Goal: Task Accomplishment & Management: Complete application form

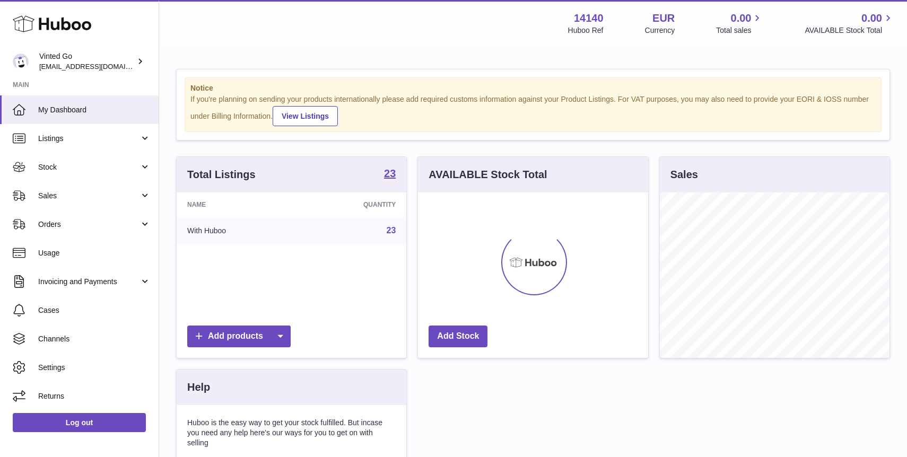
scroll to position [165, 230]
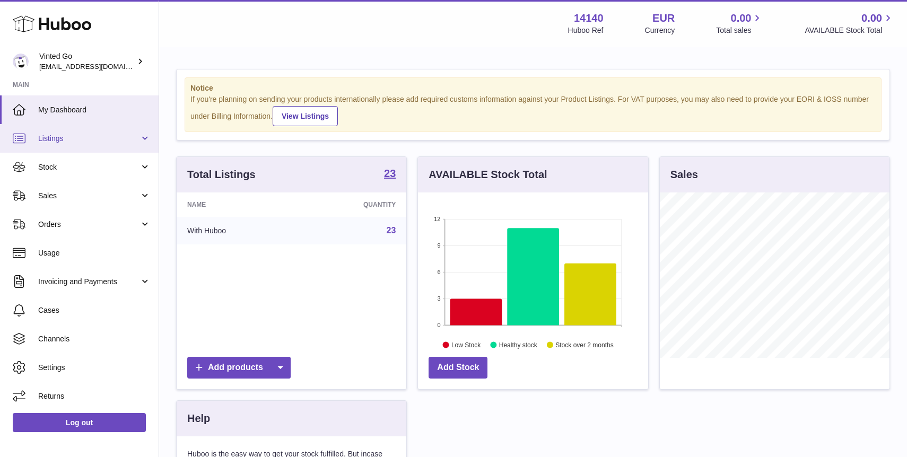
click at [79, 137] on span "Listings" at bounding box center [88, 139] width 101 height 10
click at [77, 143] on link "Listings" at bounding box center [79, 138] width 159 height 29
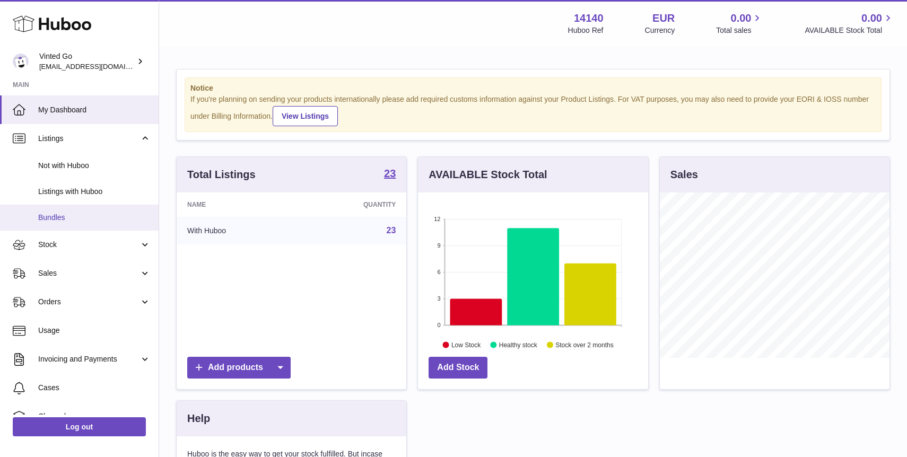
click at [84, 227] on link "Bundles" at bounding box center [79, 218] width 159 height 26
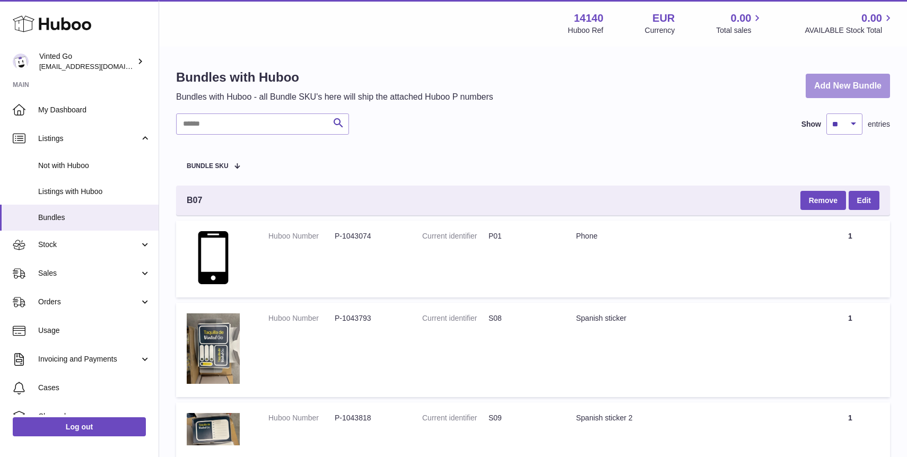
click at [845, 86] on link "Add New Bundle" at bounding box center [847, 86] width 84 height 25
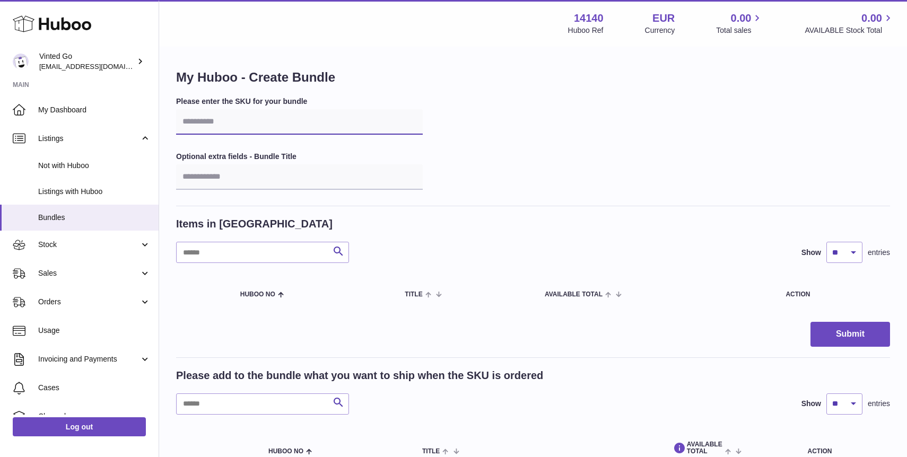
click at [348, 122] on input "text" at bounding box center [299, 121] width 247 height 25
type input "***"
click at [283, 180] on input "text" at bounding box center [299, 176] width 247 height 25
type input "**********"
click at [546, 142] on div "**********" at bounding box center [533, 151] width 714 height 110
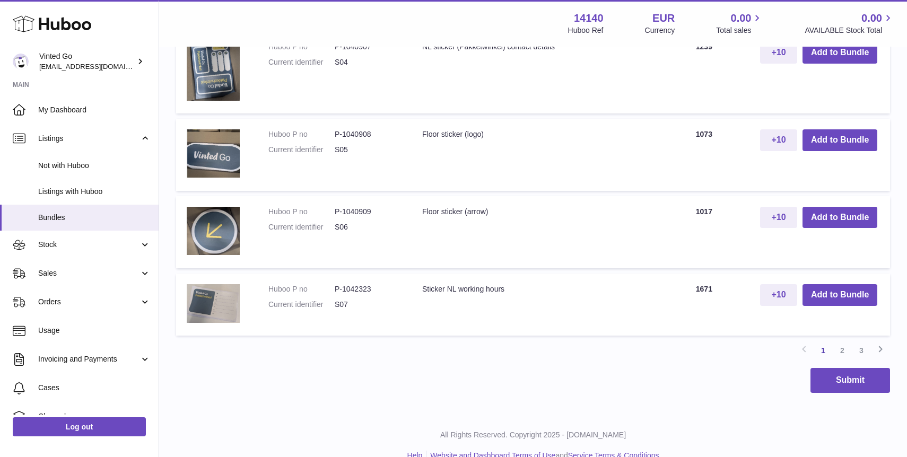
scroll to position [918, 0]
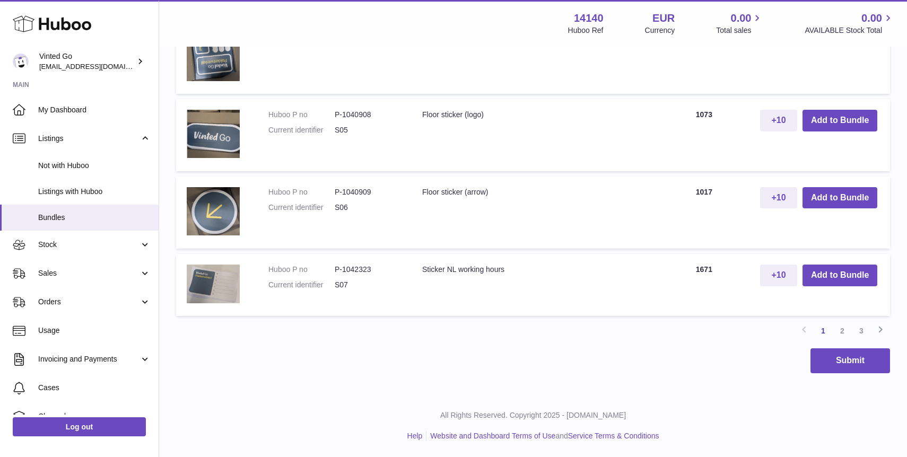
click at [841, 329] on link "2" at bounding box center [841, 330] width 19 height 19
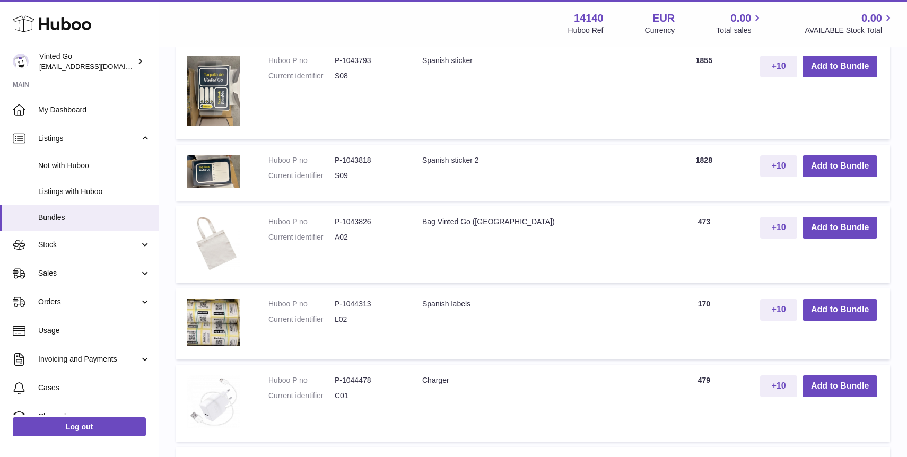
scroll to position [507, 0]
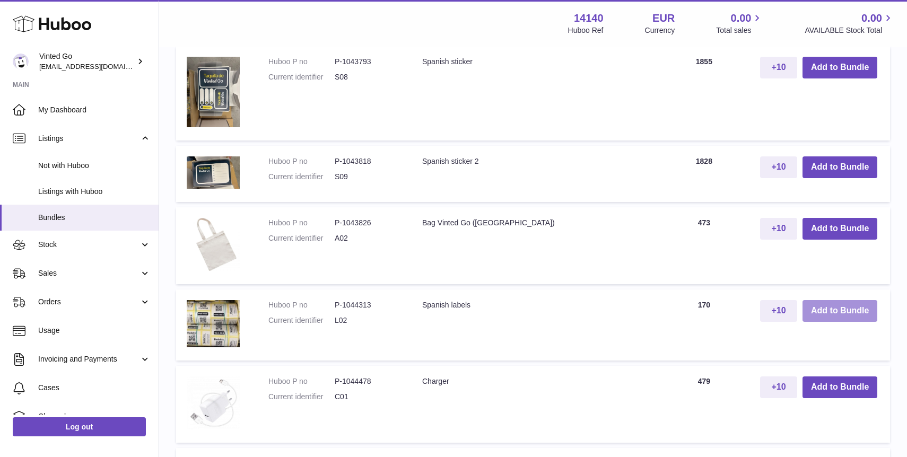
click at [864, 308] on button "Add to Bundle" at bounding box center [839, 311] width 75 height 22
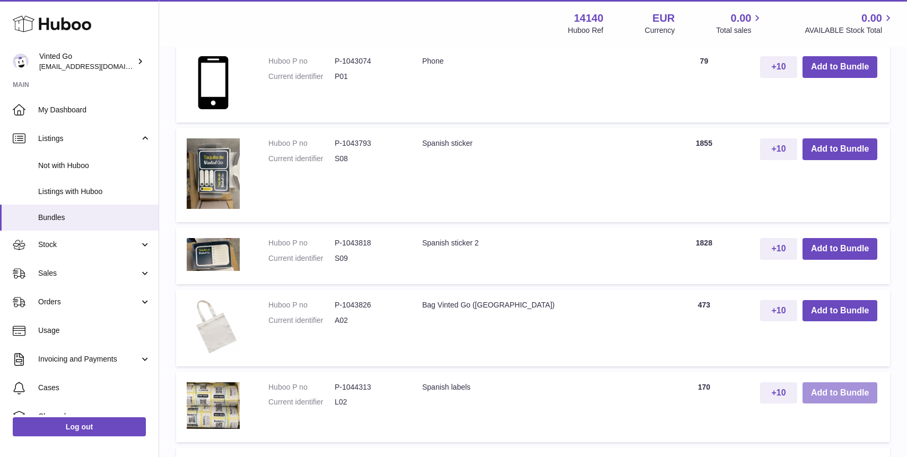
scroll to position [588, 0]
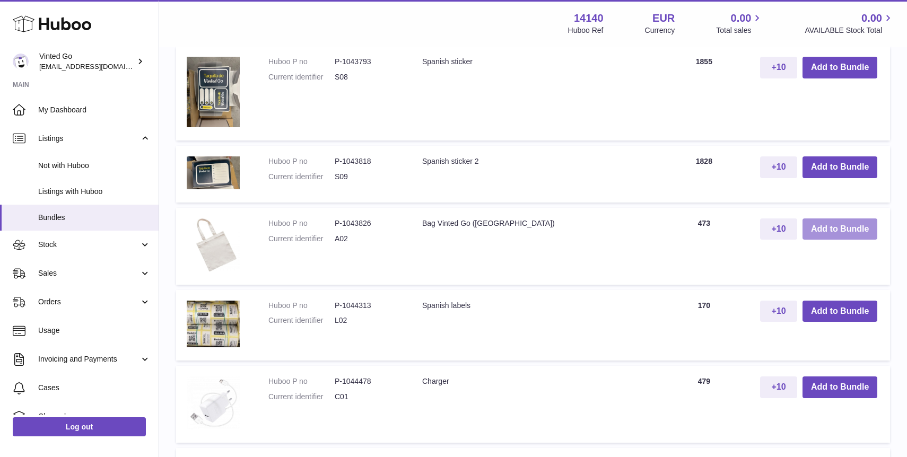
click at [842, 232] on button "Add to Bundle" at bounding box center [839, 229] width 75 height 22
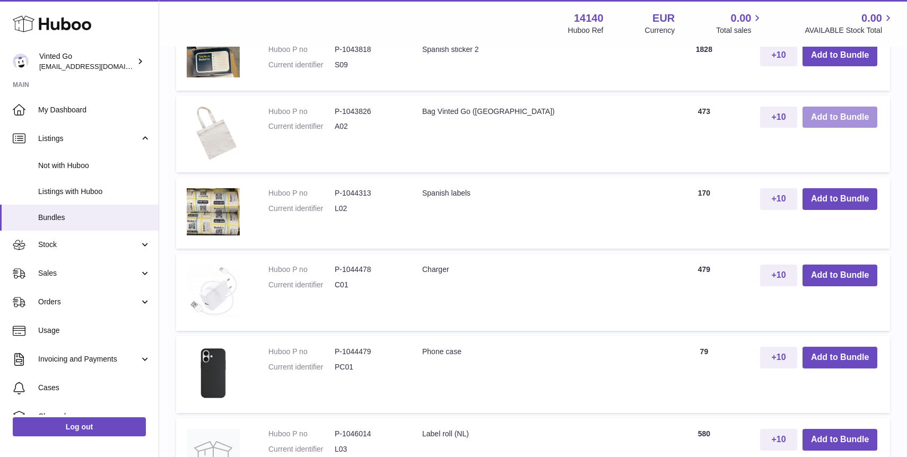
scroll to position [789, 0]
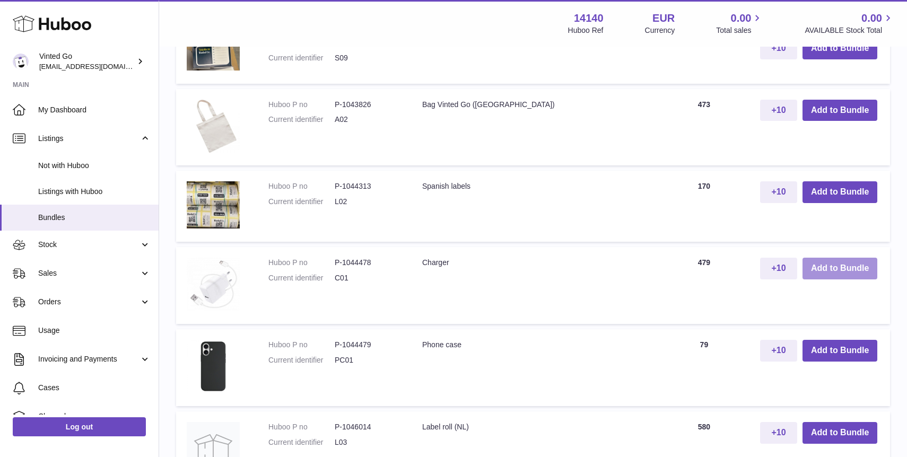
click at [846, 267] on button "Add to Bundle" at bounding box center [839, 269] width 75 height 22
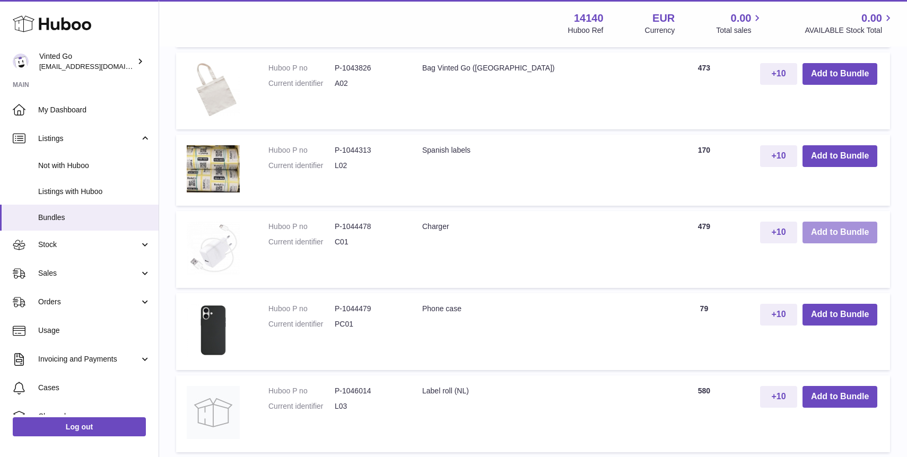
scroll to position [914, 0]
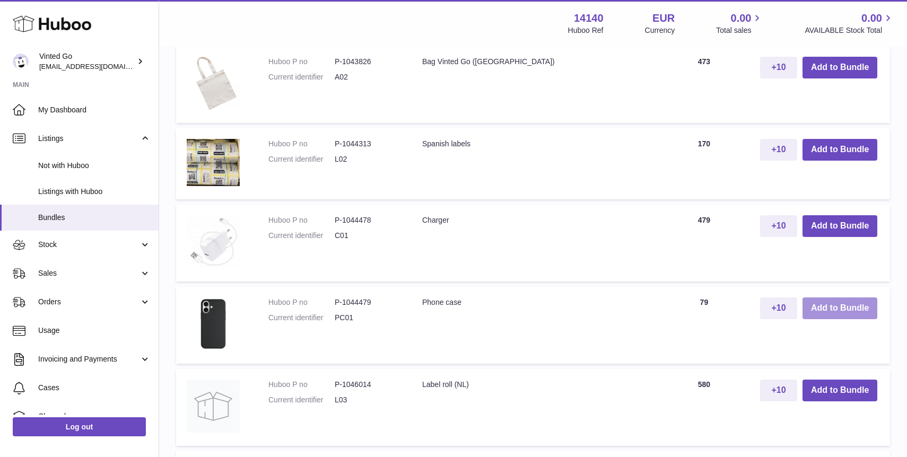
click at [832, 312] on button "Add to Bundle" at bounding box center [839, 308] width 75 height 22
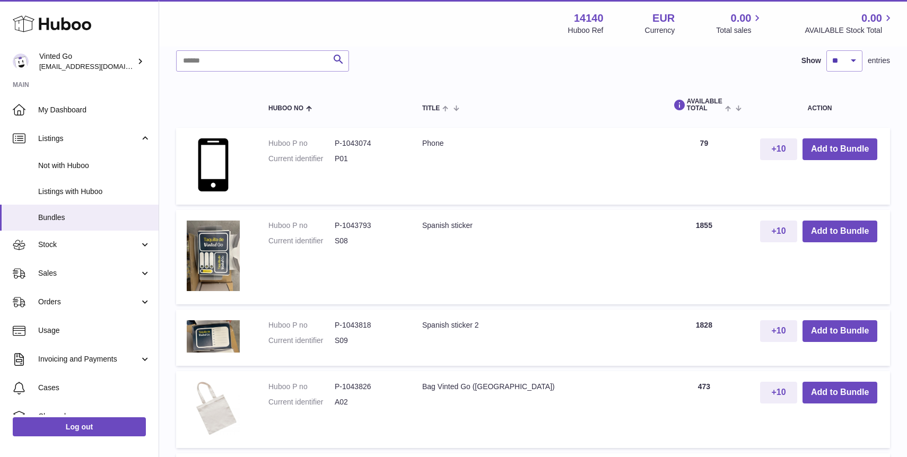
scroll to position [672, 0]
click at [841, 154] on button "Add to Bundle" at bounding box center [839, 149] width 75 height 22
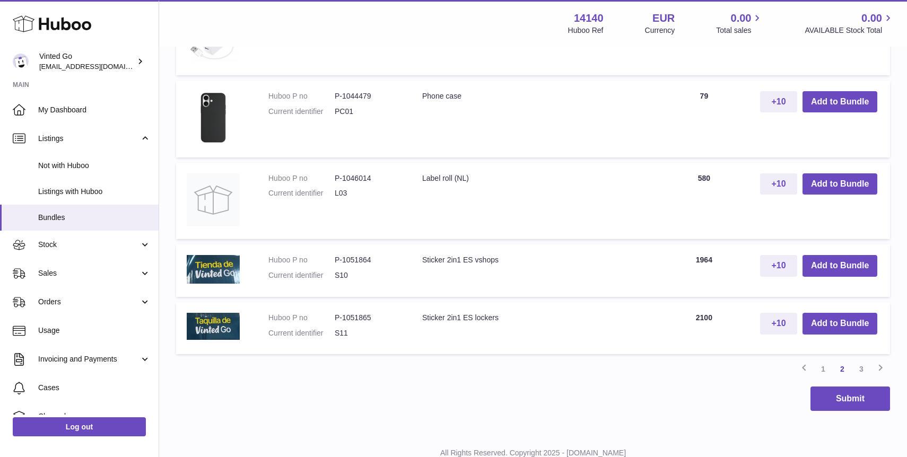
scroll to position [1322, 0]
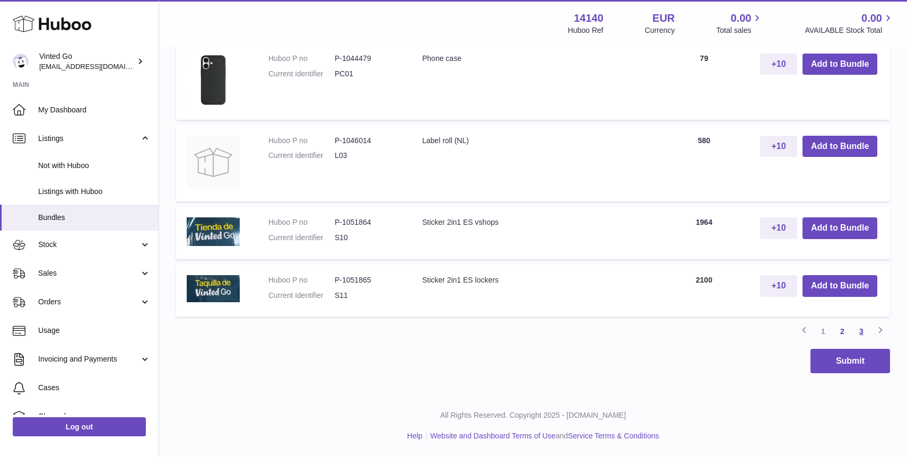
click at [865, 335] on link "3" at bounding box center [860, 331] width 19 height 19
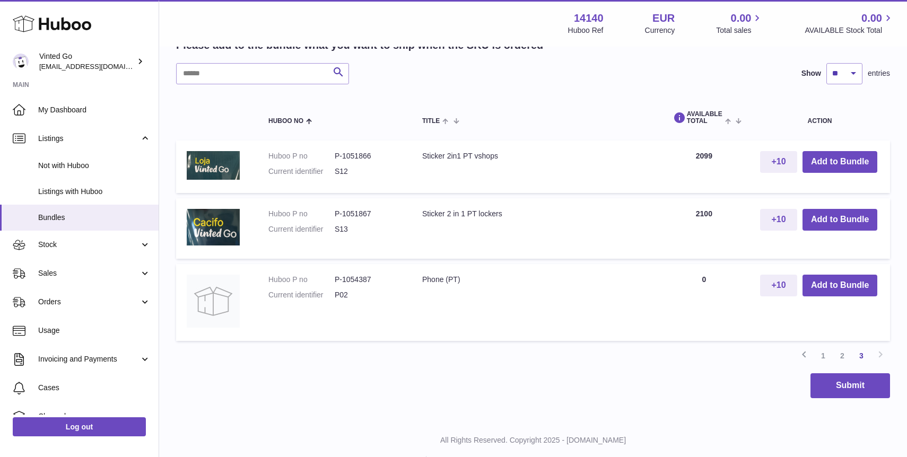
scroll to position [742, 0]
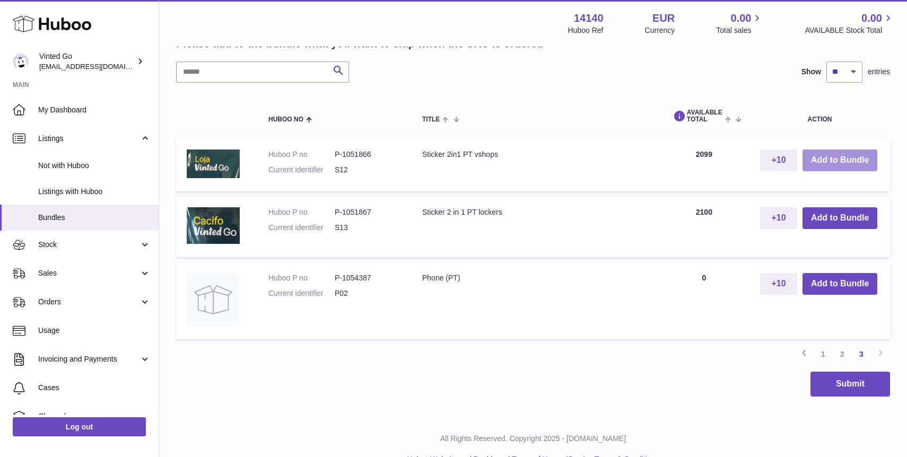
drag, startPoint x: 866, startPoint y: 161, endPoint x: 886, endPoint y: 169, distance: 21.7
click at [866, 162] on button "Add to Bundle" at bounding box center [839, 160] width 75 height 22
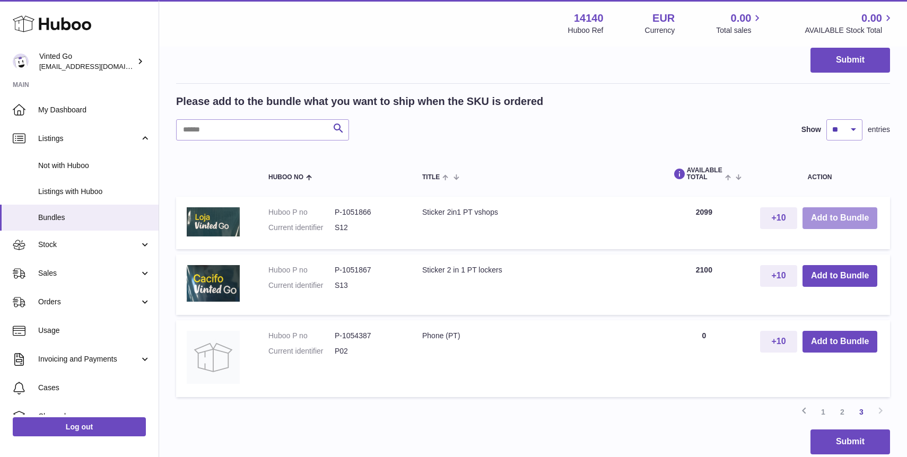
scroll to position [800, 0]
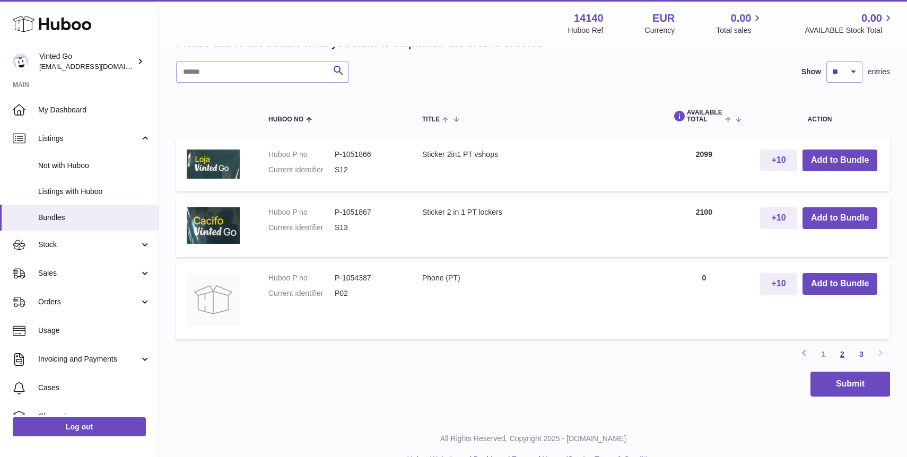
click at [847, 356] on link "2" at bounding box center [841, 354] width 19 height 19
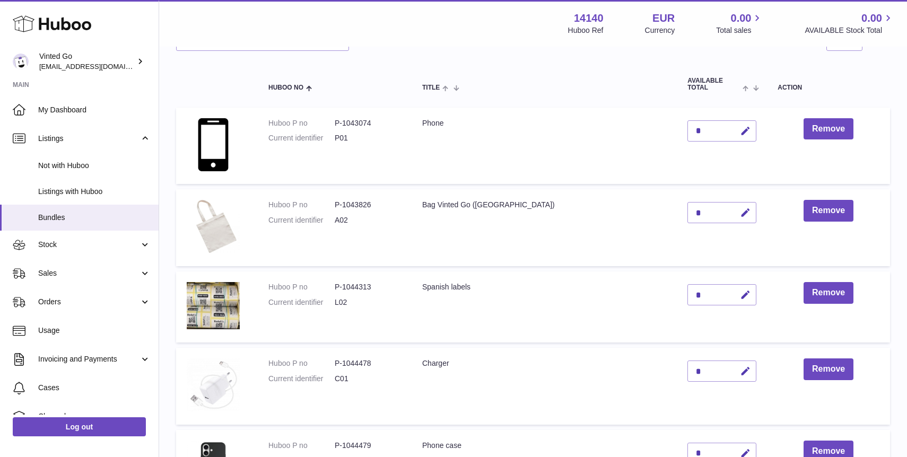
scroll to position [214, 0]
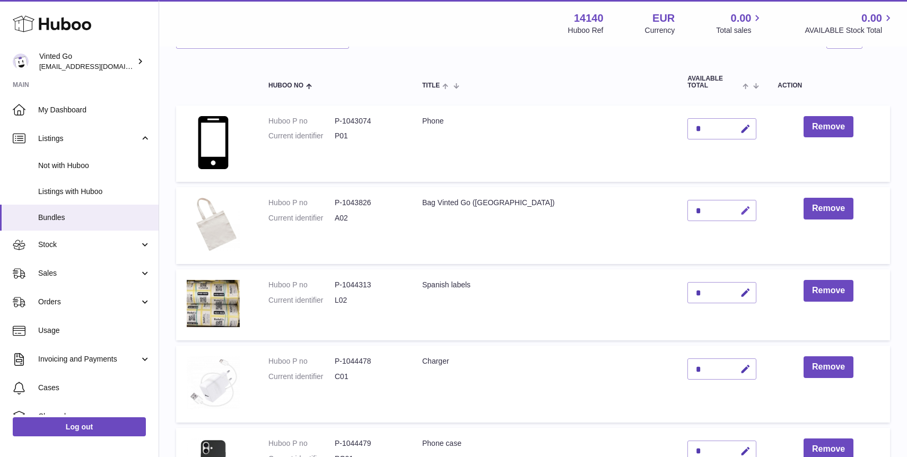
click at [740, 210] on icon "button" at bounding box center [745, 210] width 11 height 11
type input "*"
click at [767, 236] on td "Remove" at bounding box center [828, 225] width 123 height 77
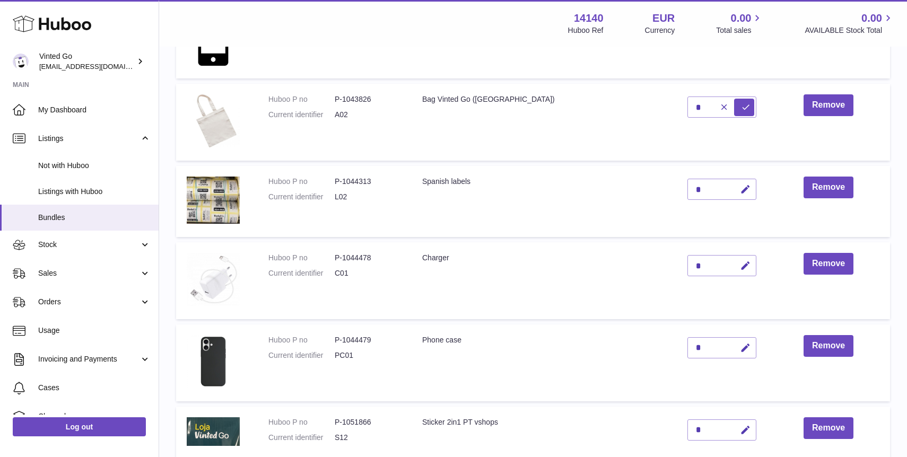
scroll to position [298, 0]
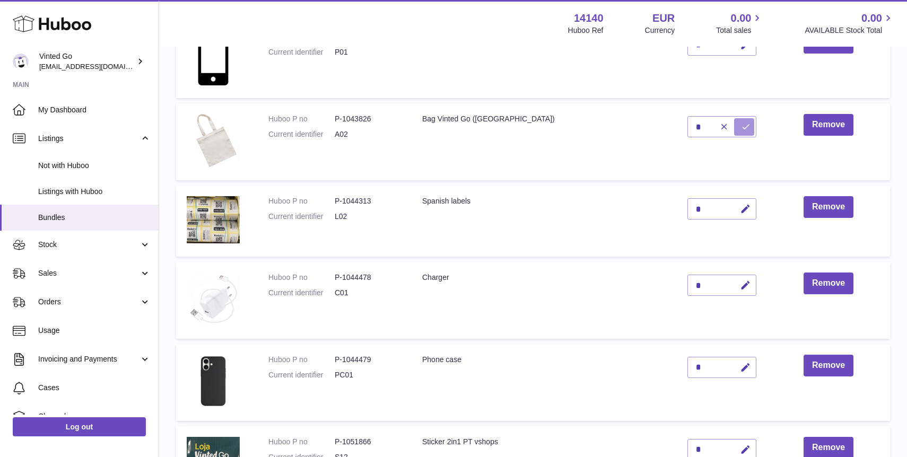
drag, startPoint x: 710, startPoint y: 131, endPoint x: 766, endPoint y: 187, distance: 78.7
click at [734, 131] on button "submit" at bounding box center [744, 126] width 20 height 17
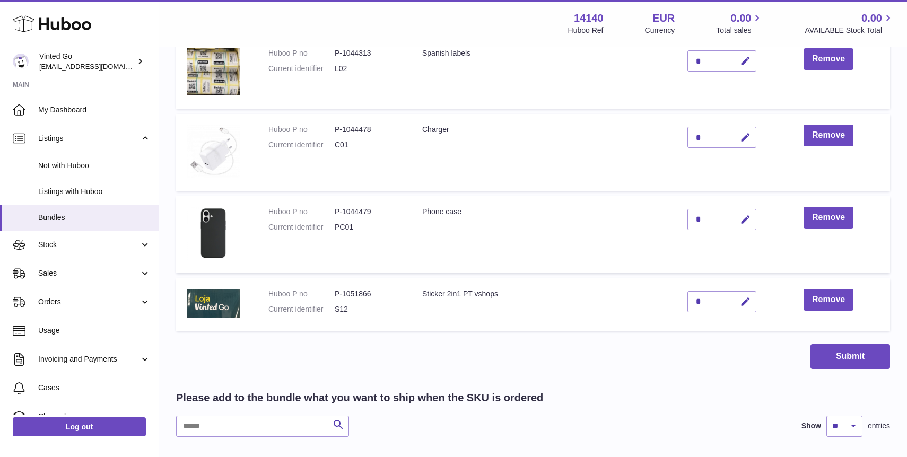
scroll to position [446, 0]
click at [831, 352] on button "Submit" at bounding box center [850, 356] width 80 height 25
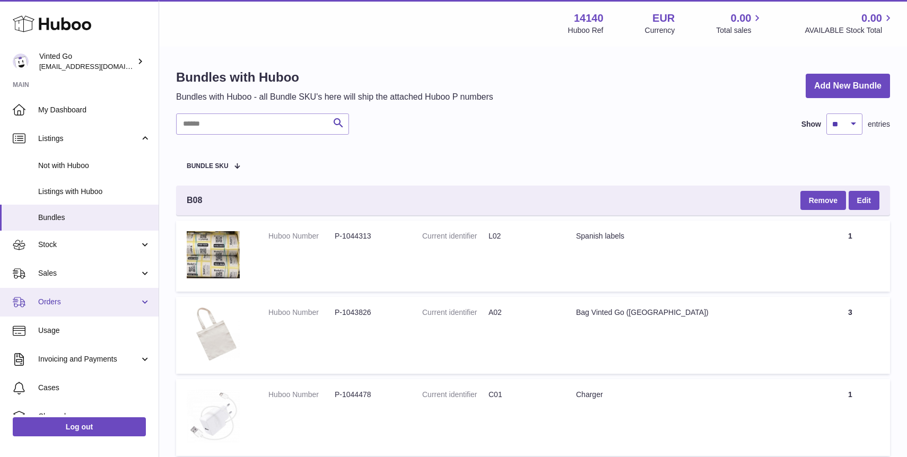
click at [83, 294] on link "Orders" at bounding box center [79, 302] width 159 height 29
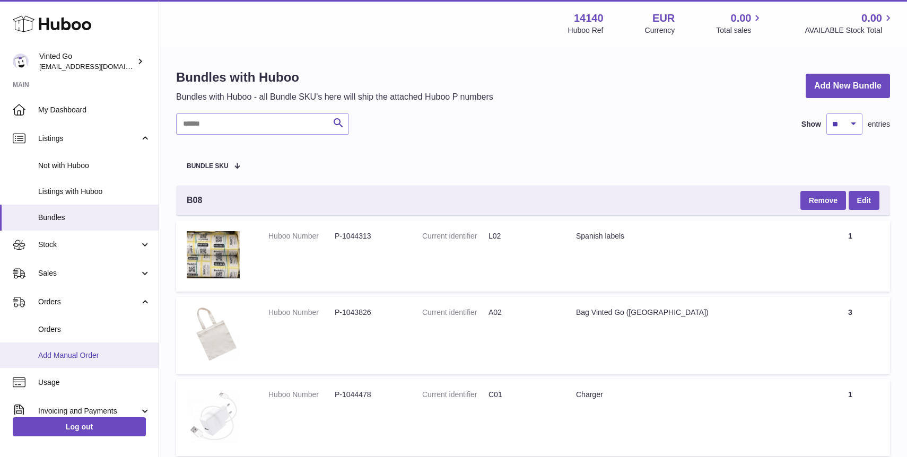
click at [90, 353] on span "Add Manual Order" at bounding box center [94, 355] width 112 height 10
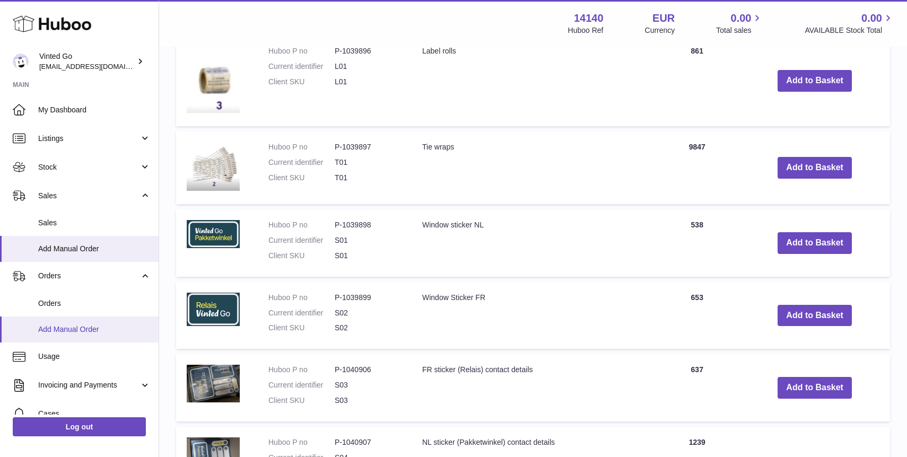
scroll to position [422, 0]
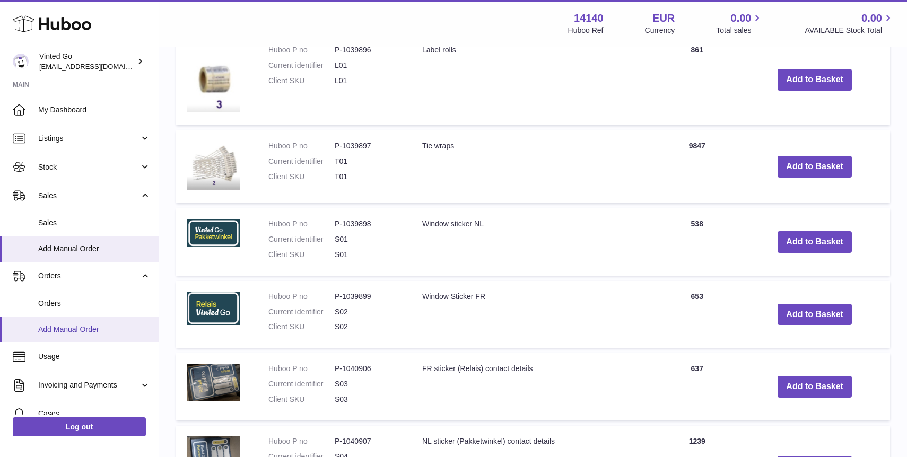
drag, startPoint x: 105, startPoint y: 327, endPoint x: 148, endPoint y: 328, distance: 43.0
click at [105, 327] on span "Add Manual Order" at bounding box center [94, 329] width 112 height 10
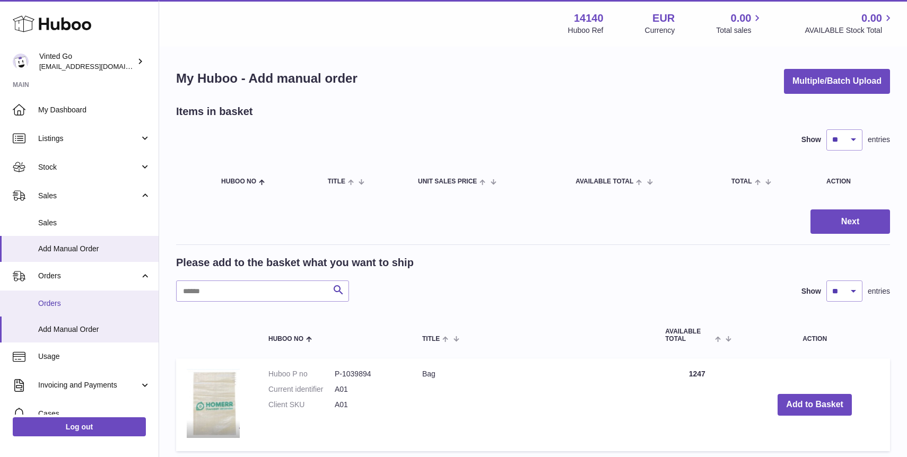
click at [101, 302] on span "Orders" at bounding box center [94, 303] width 112 height 10
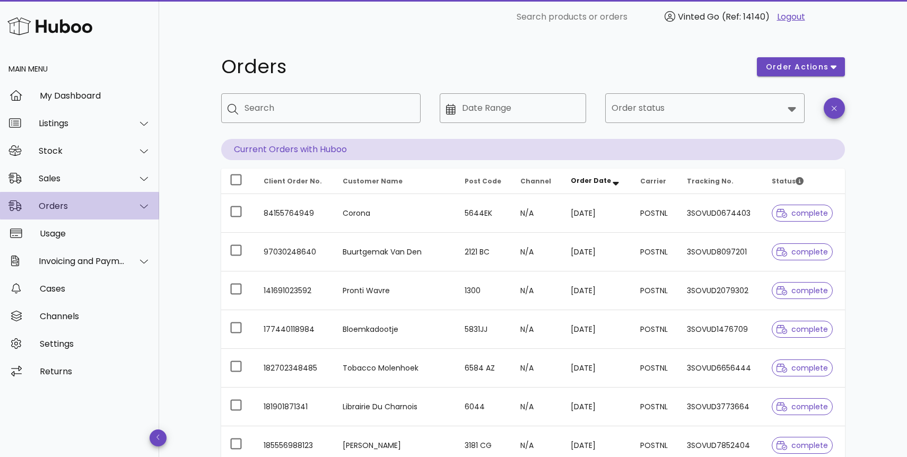
drag, startPoint x: 79, startPoint y: 208, endPoint x: 80, endPoint y: 218, distance: 10.1
click at [79, 208] on div "Orders" at bounding box center [82, 206] width 86 height 10
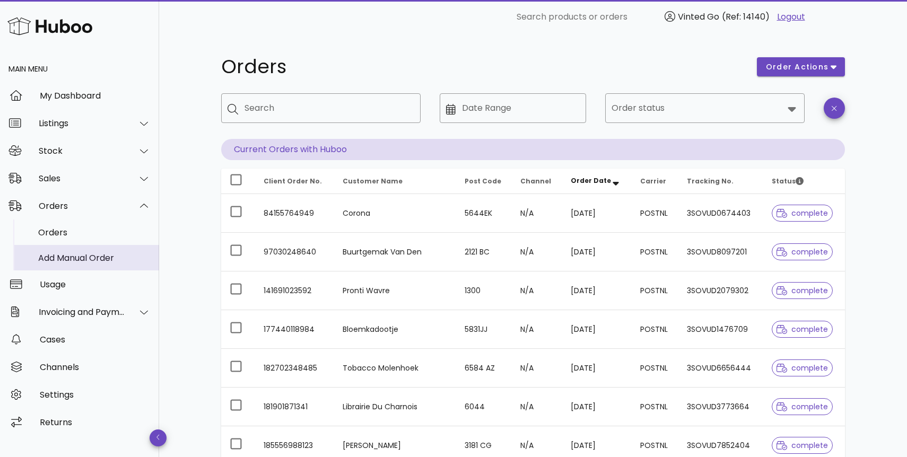
click at [95, 251] on div "Add Manual Order" at bounding box center [94, 258] width 112 height 23
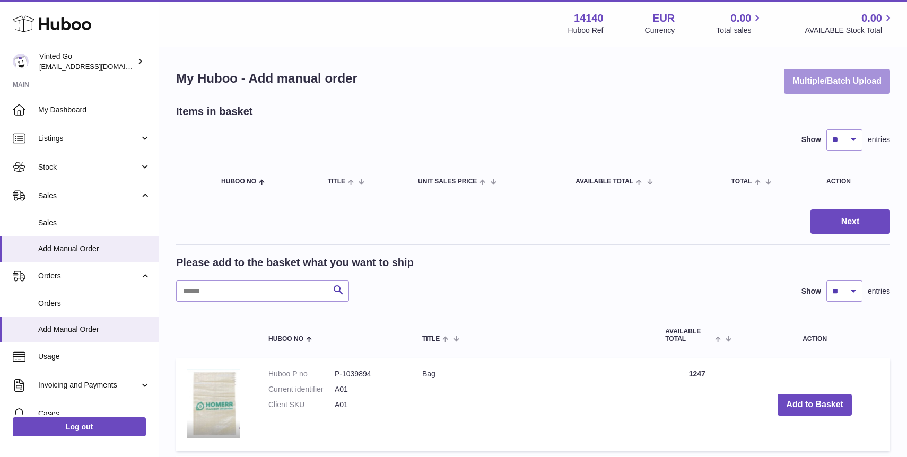
click at [839, 77] on button "Multiple/Batch Upload" at bounding box center [837, 81] width 106 height 25
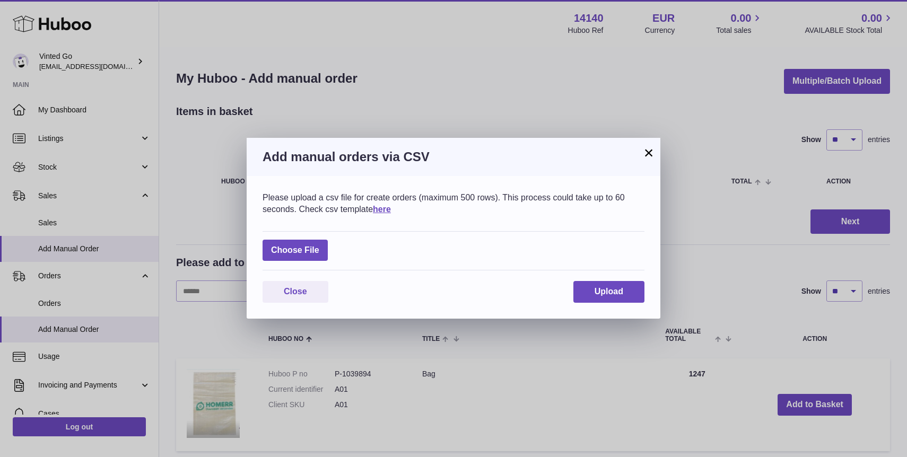
click at [300, 233] on div "Choose File" at bounding box center [453, 251] width 382 height 40
click at [301, 243] on label at bounding box center [294, 251] width 65 height 22
click at [319, 245] on input "file" at bounding box center [319, 245] width 1 height 1
type input "**********"
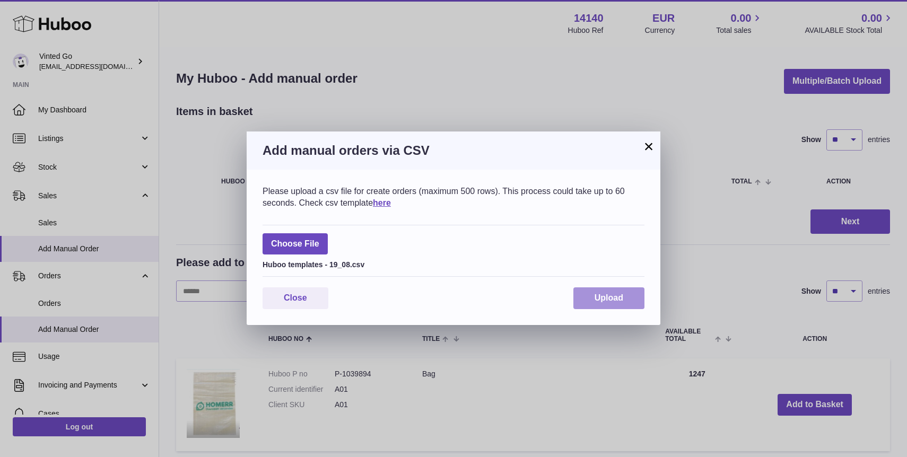
click at [605, 298] on span "Upload" at bounding box center [608, 297] width 29 height 9
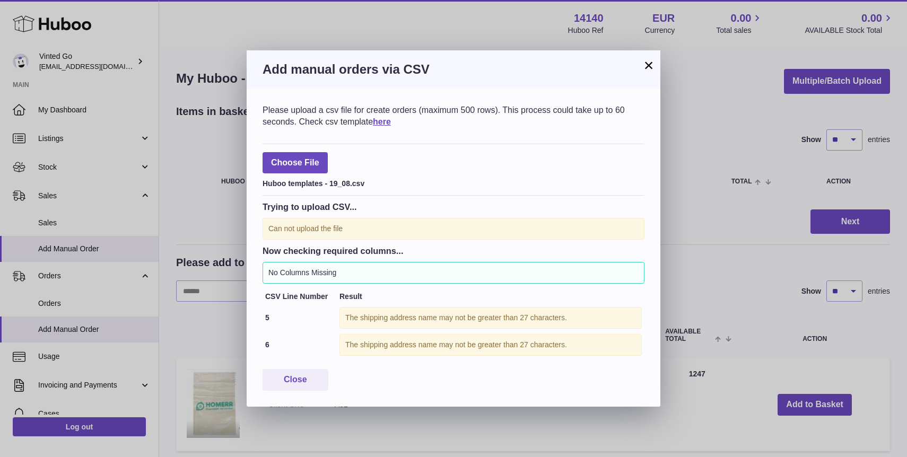
drag, startPoint x: 646, startPoint y: 66, endPoint x: 701, endPoint y: 76, distance: 56.0
click at [646, 66] on button "×" at bounding box center [648, 65] width 13 height 13
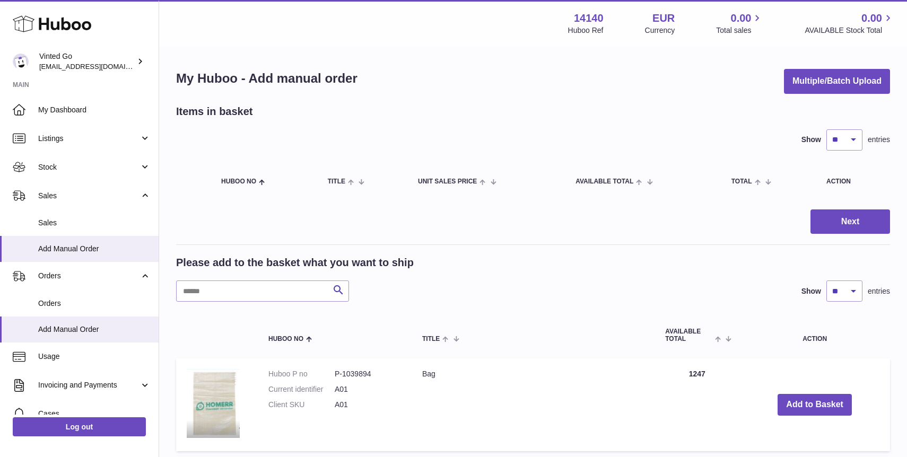
click at [379, 164] on table "Huboo no Title Unit Sales Price AVAILABLE Total Total Action" at bounding box center [533, 181] width 714 height 40
click at [821, 75] on button "Multiple/Batch Upload" at bounding box center [837, 81] width 106 height 25
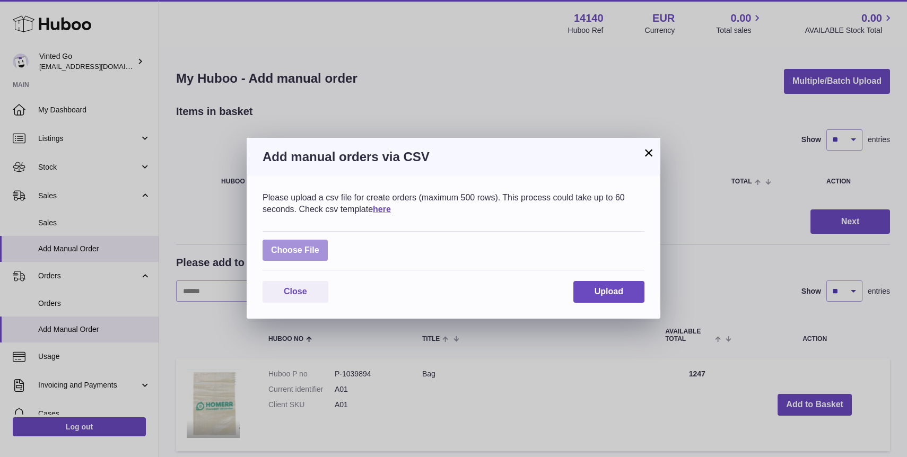
click at [314, 251] on label at bounding box center [294, 251] width 65 height 22
click at [319, 245] on input "file" at bounding box center [319, 245] width 1 height 1
type input "**********"
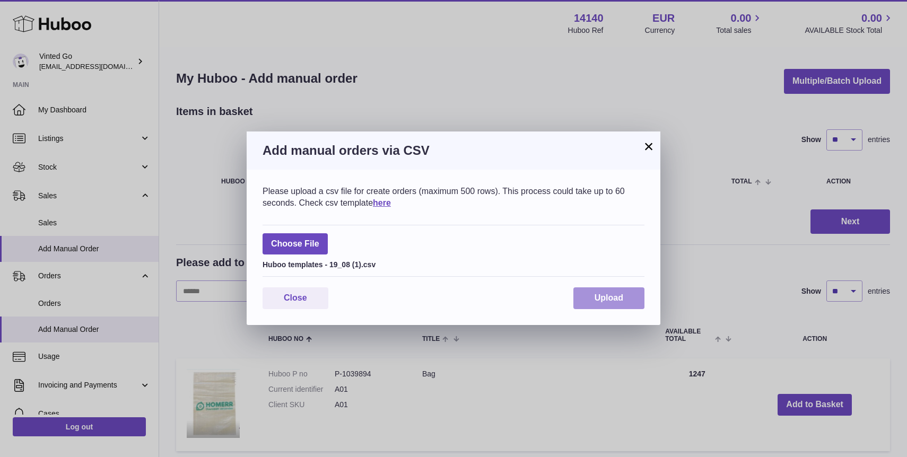
click at [614, 302] on span "Upload" at bounding box center [608, 297] width 29 height 9
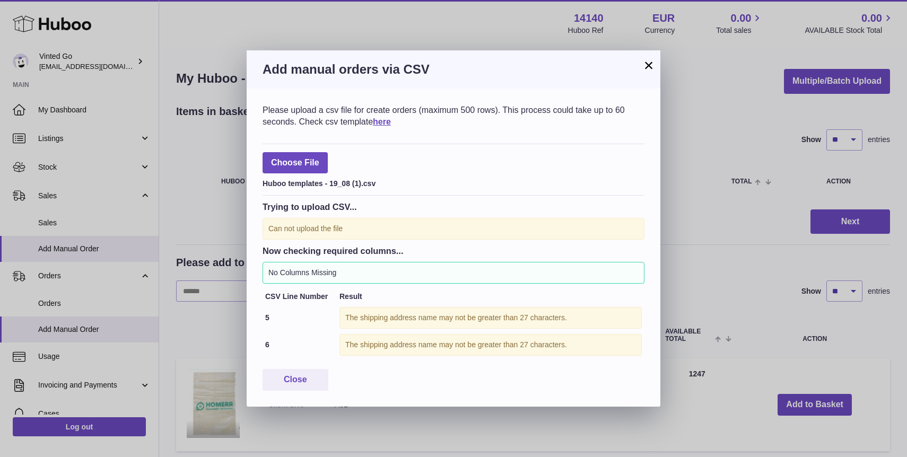
click at [645, 67] on button "×" at bounding box center [648, 65] width 13 height 13
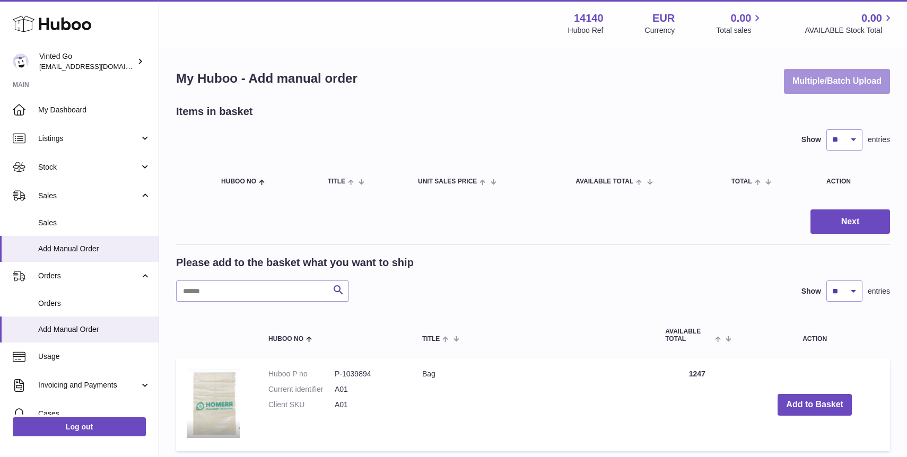
click at [859, 83] on button "Multiple/Batch Upload" at bounding box center [837, 81] width 106 height 25
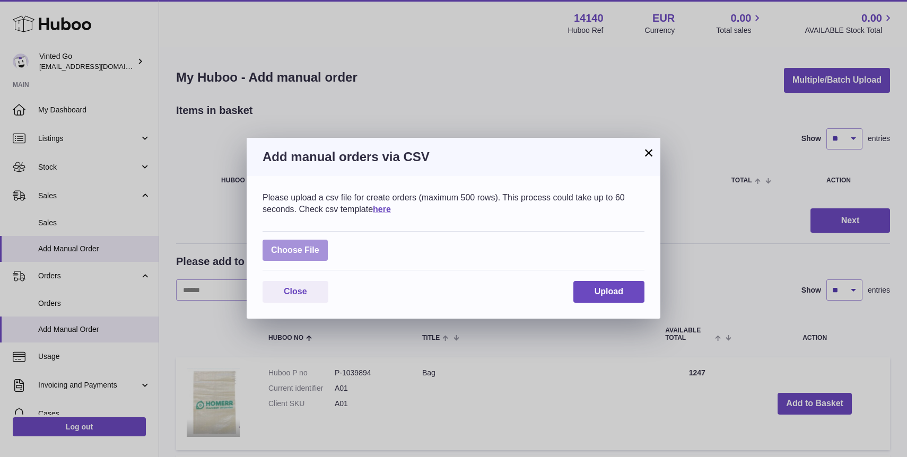
click at [318, 240] on label at bounding box center [294, 251] width 65 height 22
click at [319, 245] on input "file" at bounding box center [319, 245] width 1 height 1
type input "**********"
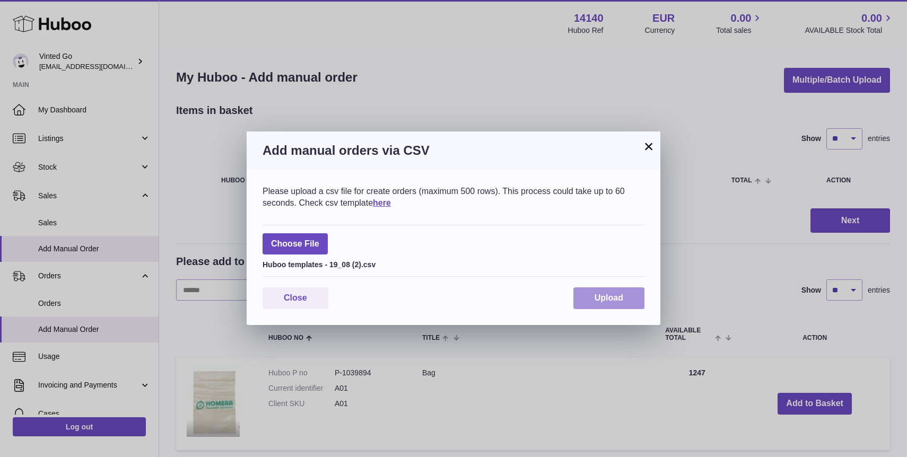
click at [614, 302] on span "Upload" at bounding box center [608, 297] width 29 height 9
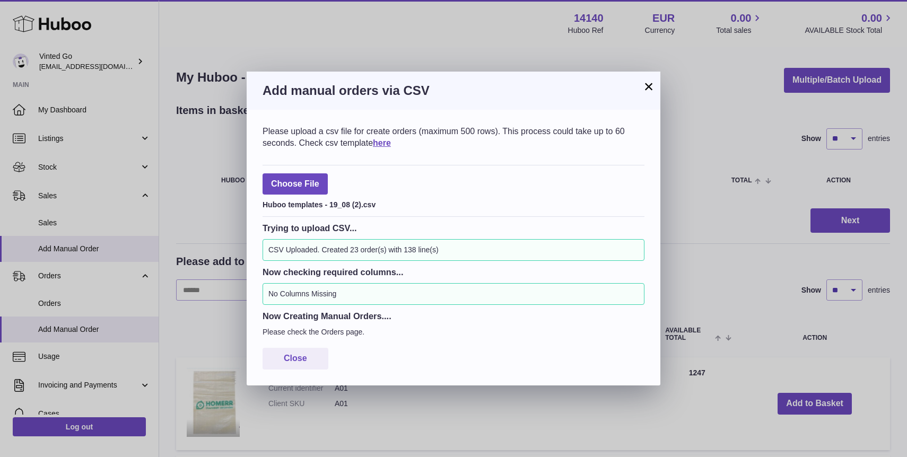
drag, startPoint x: 645, startPoint y: 90, endPoint x: 643, endPoint y: 96, distance: 6.9
click at [645, 90] on button "×" at bounding box center [648, 86] width 13 height 13
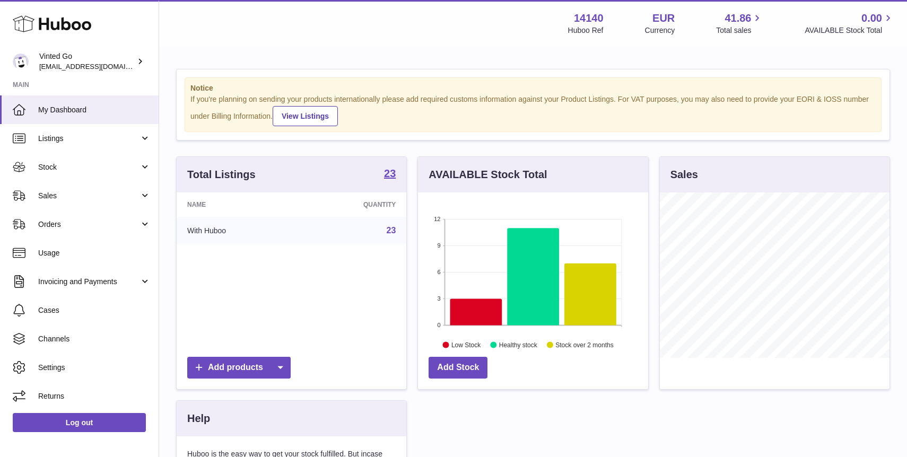
scroll to position [165, 230]
